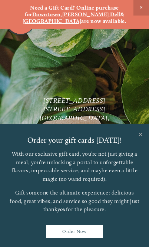
click at [141, 131] on link "Close" at bounding box center [140, 135] width 14 height 21
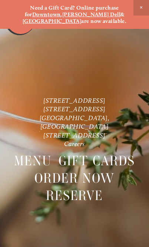
click at [139, 10] on span "Close Announcement" at bounding box center [141, 8] width 16 height 16
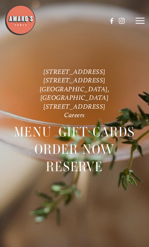
click at [143, 21] on icon at bounding box center [139, 20] width 9 height 7
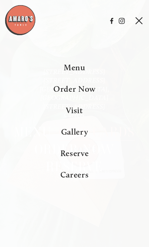
click at [79, 73] on span "Menu" at bounding box center [74, 68] width 21 height 10
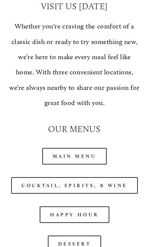
scroll to position [753, 0]
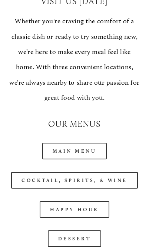
click at [93, 143] on link "Main Menu" at bounding box center [74, 151] width 65 height 17
